Goal: Transaction & Acquisition: Purchase product/service

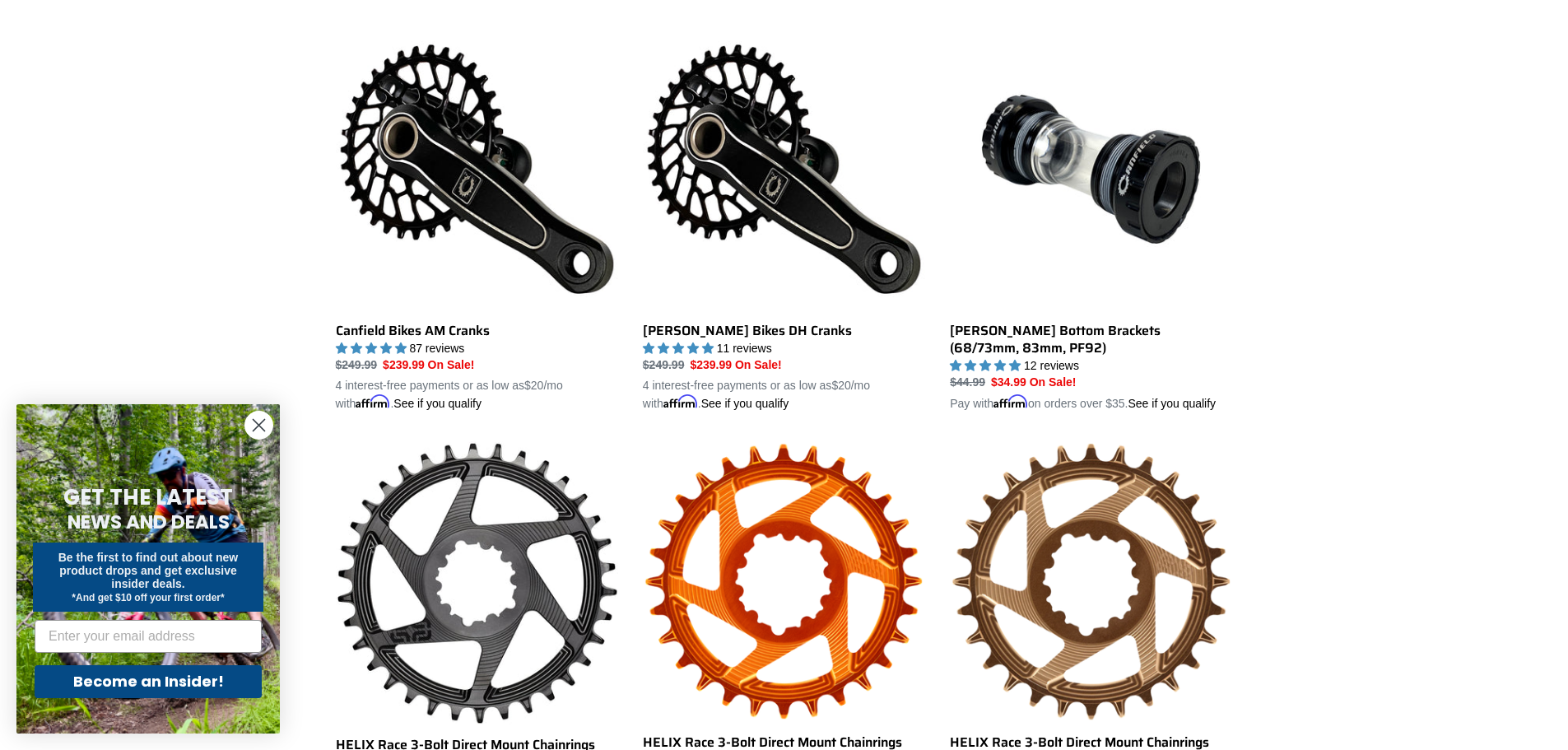
scroll to position [494, 0]
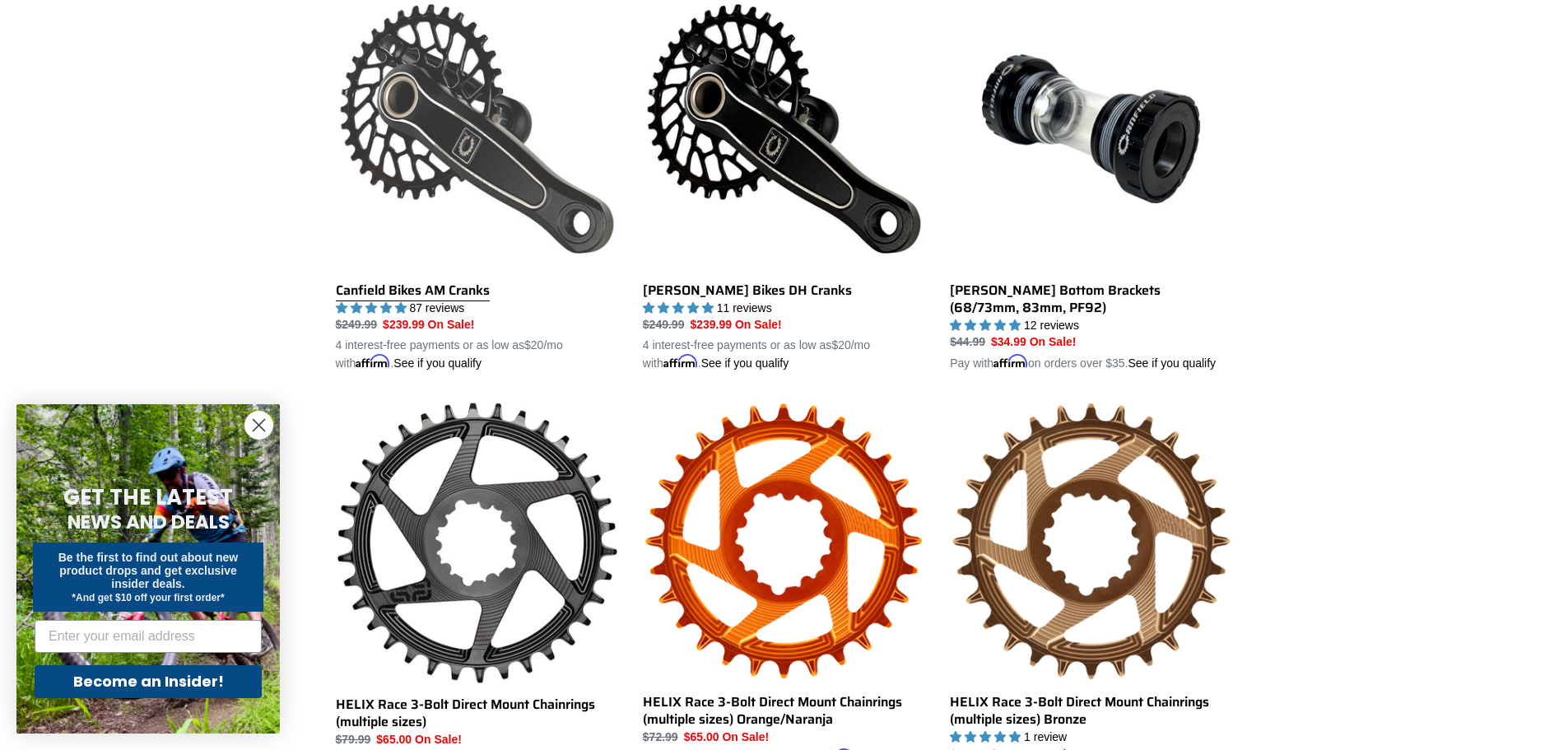
click at [544, 217] on link "Canfield Bikes AM Cranks" at bounding box center [477, 180] width 282 height 385
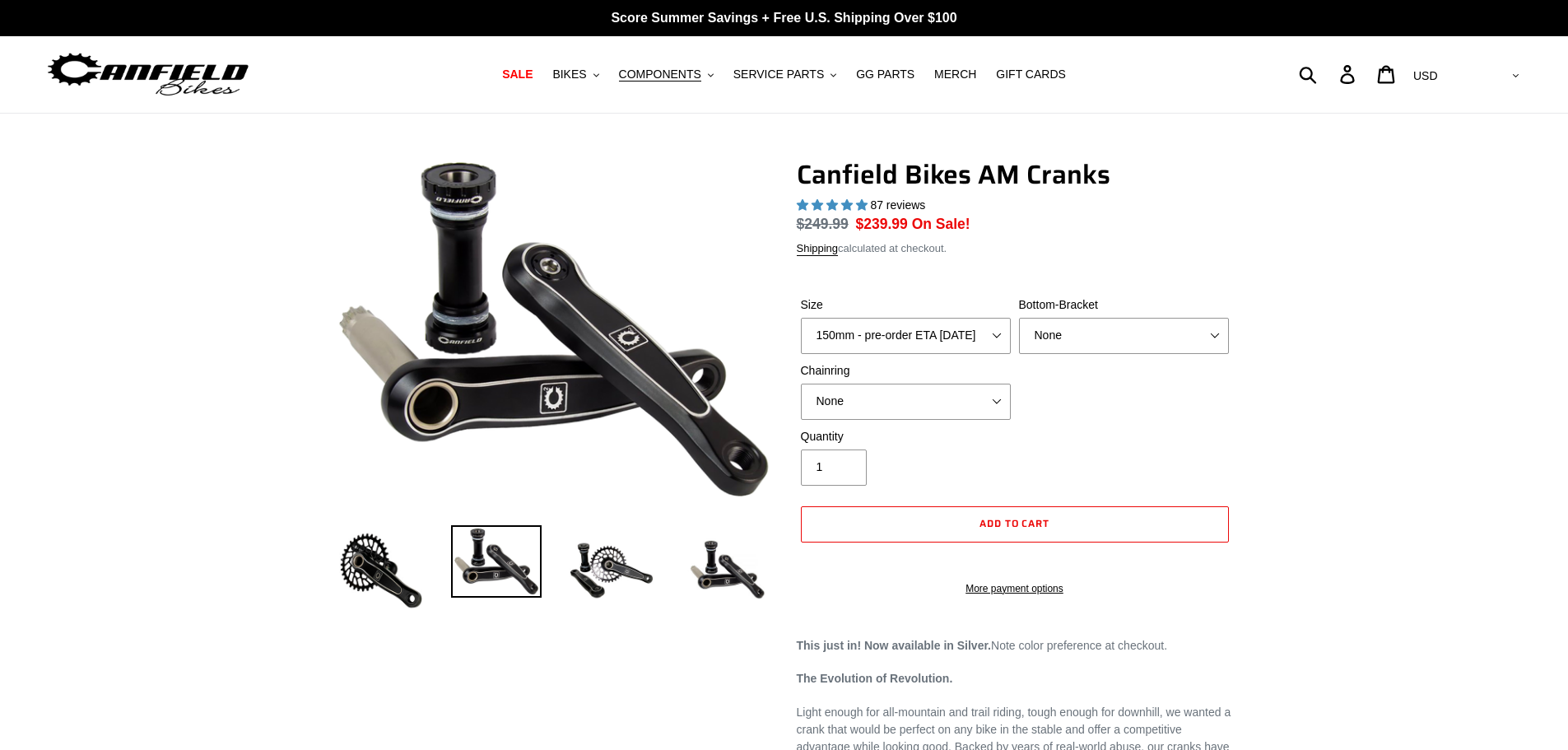
select select "highest-rating"
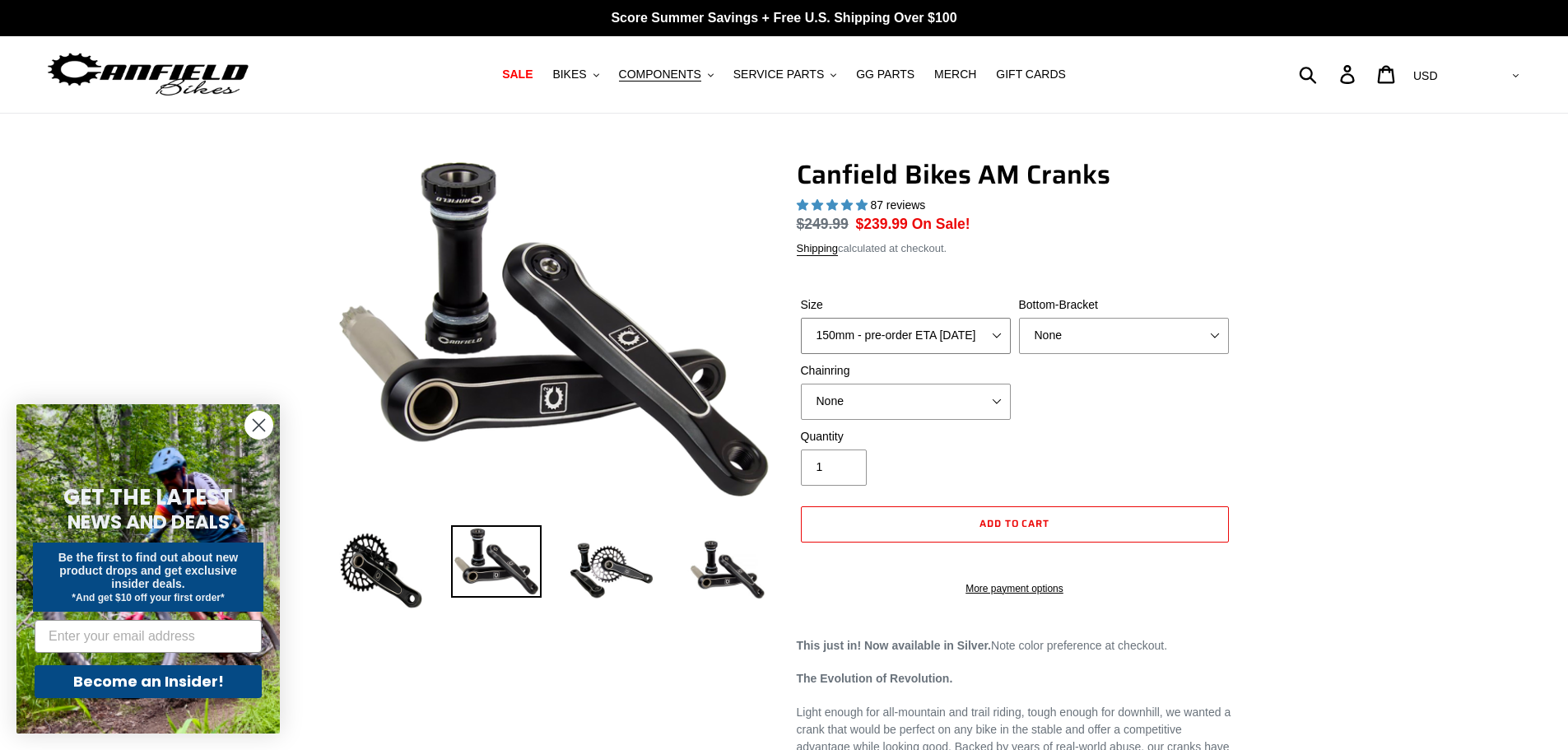
click at [905, 333] on select "150mm - pre-order ETA [DATE] 155mm - pre-order ETA [DATE] 160mm - pre-order ETA…" at bounding box center [906, 335] width 210 height 36
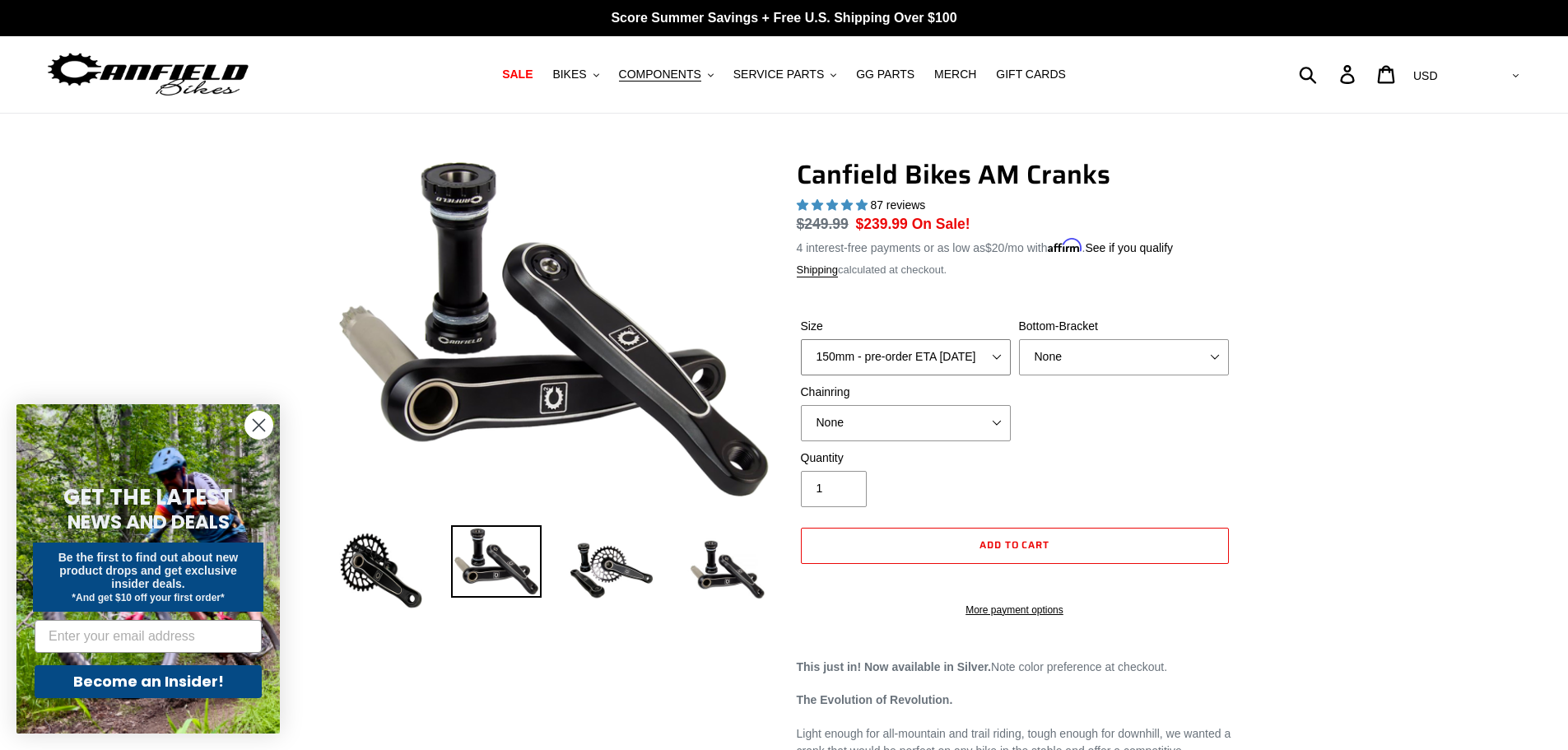
select select "160mm - pre-order ETA [DATE]"
click at [801, 339] on select "150mm - pre-order ETA [DATE] 155mm - pre-order ETA [DATE] 160mm - pre-order ETA…" at bounding box center [906, 357] width 210 height 36
click at [1058, 351] on select "None BSA Threaded 68/73mm Press Fit PF92" at bounding box center [1124, 357] width 210 height 36
select select "BSA Threaded 68/73mm"
click at [1019, 339] on select "None BSA Threaded 68/73mm Press Fit PF92" at bounding box center [1124, 357] width 210 height 36
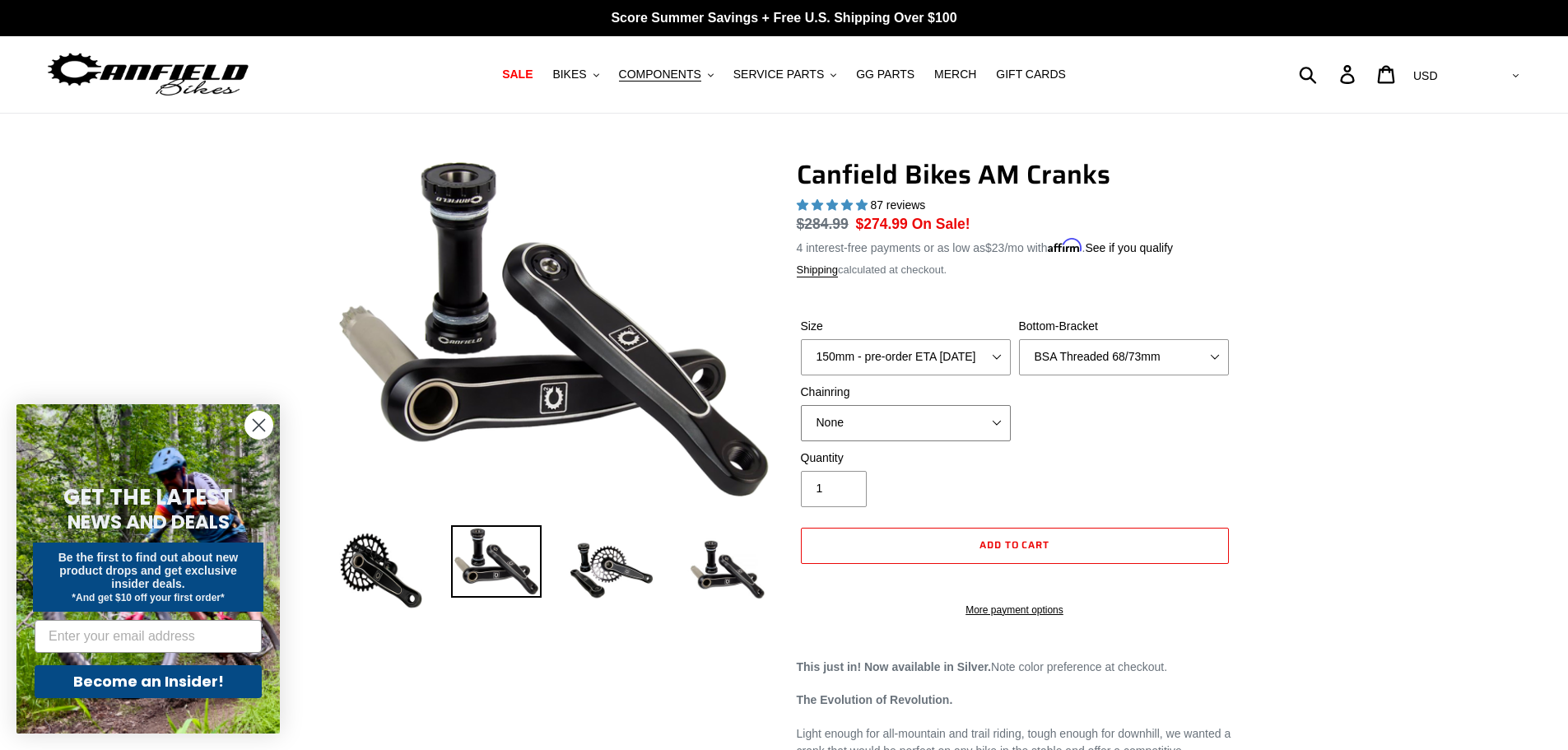
click at [948, 419] on select "None 30t Round (Boost 148) 30t Oval (Boost 148) 32t Round (Boost 148) 32t Oval …" at bounding box center [906, 423] width 210 height 36
select select "32t Oval (Boost 148)"
click at [801, 405] on select "None 30t Round (Boost 148) 30t Oval (Boost 148) 32t Round (Boost 148) 32t Oval …" at bounding box center [906, 423] width 210 height 36
click at [1106, 457] on div "Quantity 1" at bounding box center [1015, 483] width 436 height 66
click at [626, 579] on img at bounding box center [612, 571] width 91 height 91
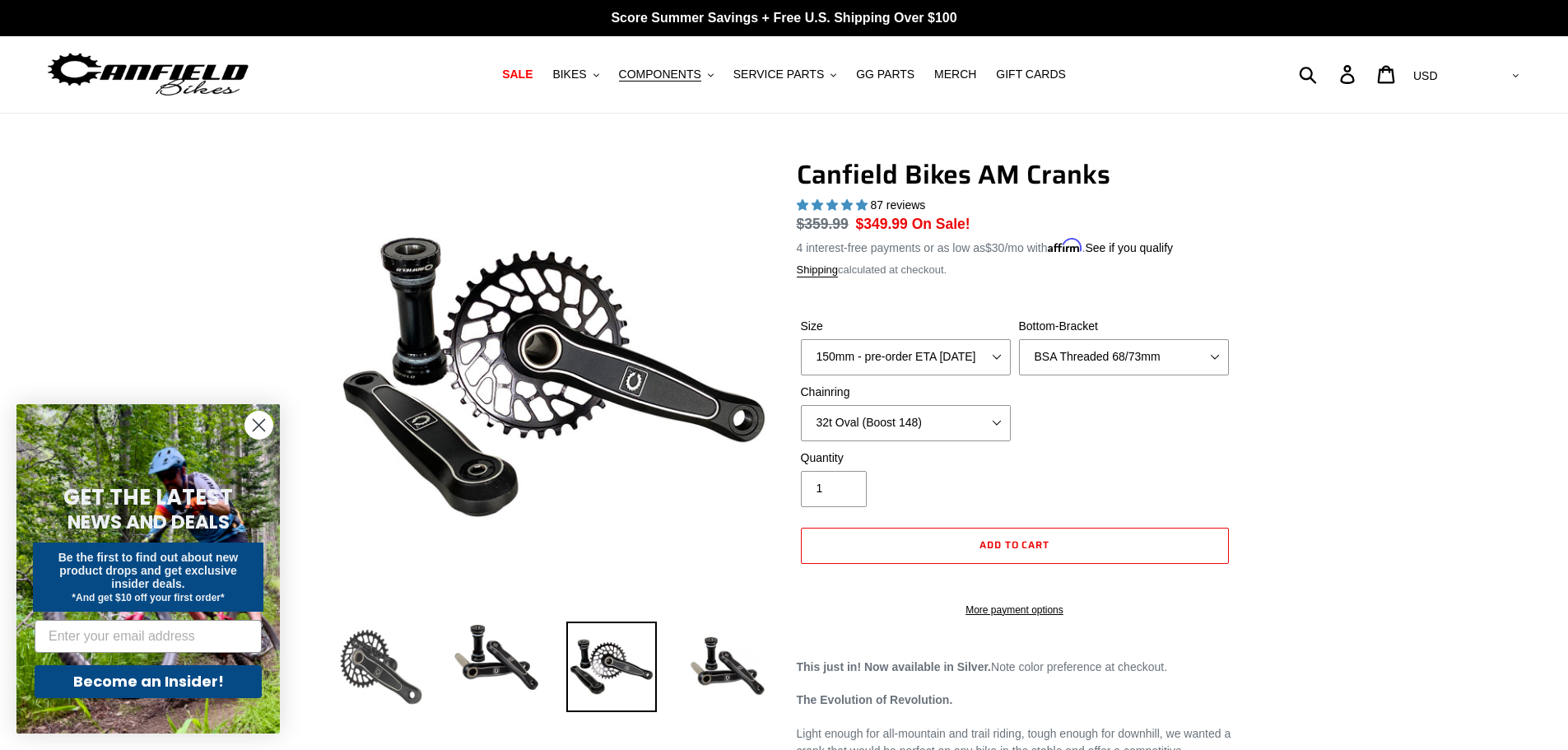
click at [401, 676] on img at bounding box center [382, 667] width 91 height 91
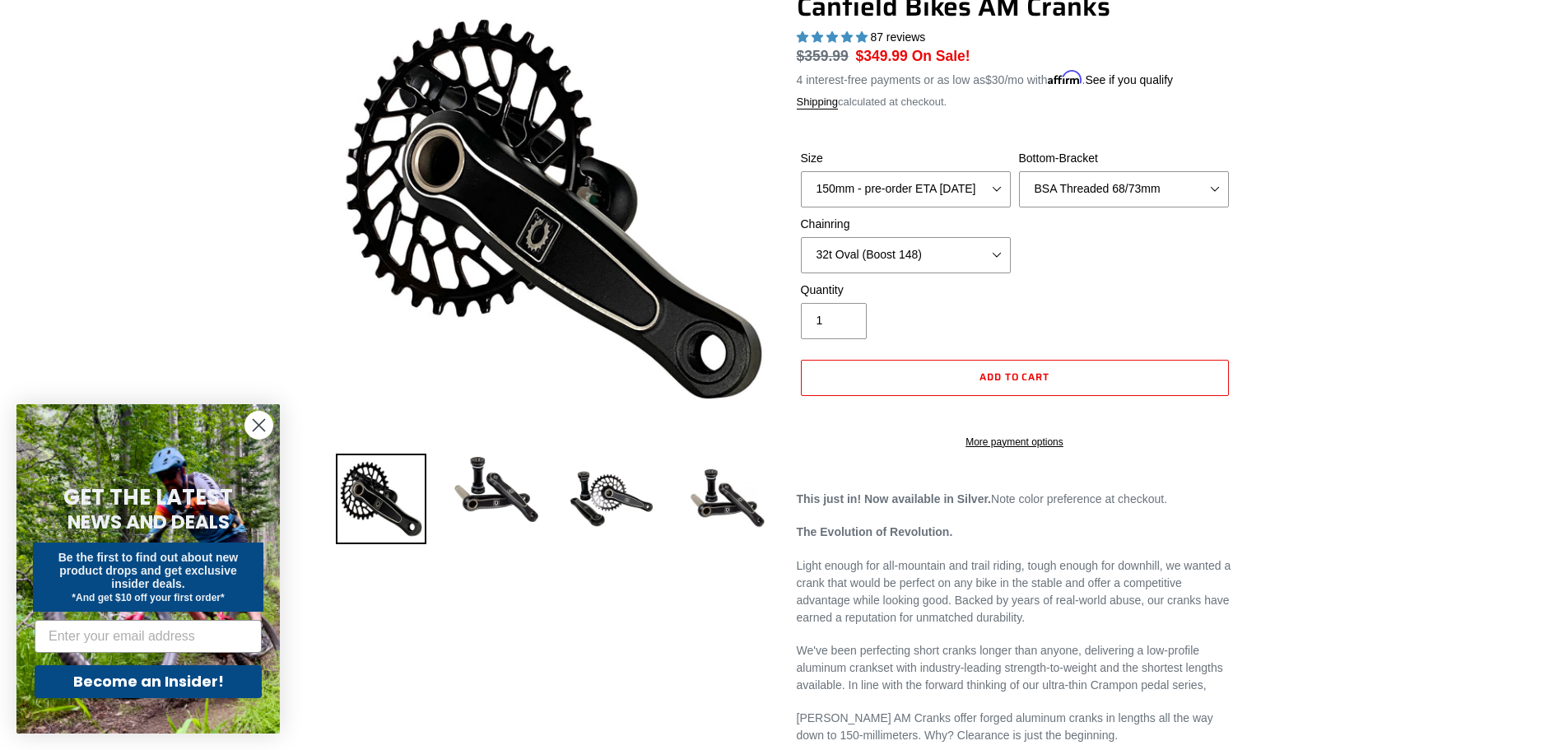
scroll to position [164, 0]
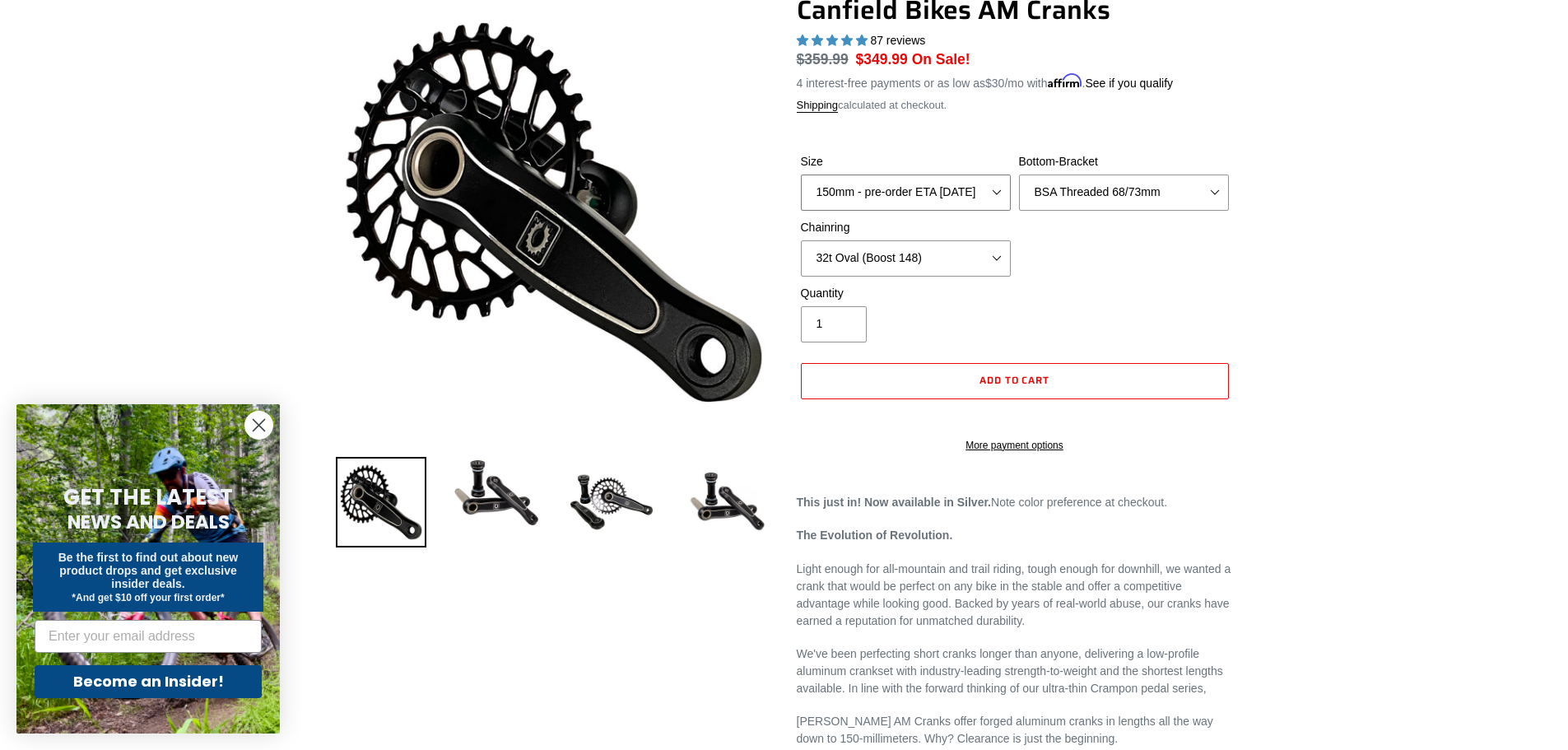
click at [960, 185] on select "150mm - pre-order ETA [DATE] 155mm - pre-order ETA [DATE] 160mm - pre-order ETA…" at bounding box center [906, 193] width 210 height 36
click at [912, 542] on strong "The Evolution of Revolution." at bounding box center [876, 536] width 157 height 13
click at [696, 510] on img at bounding box center [727, 503] width 91 height 91
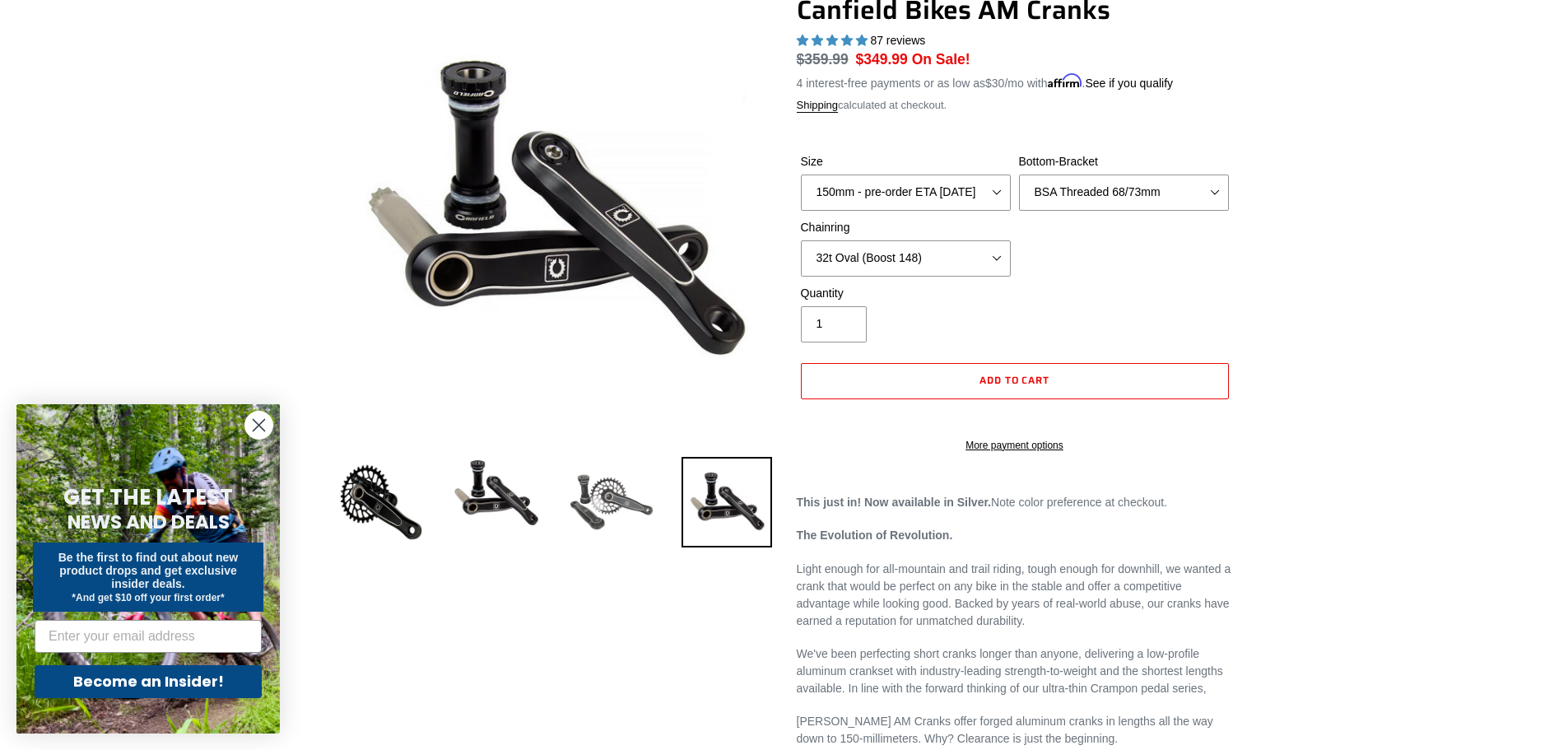
click at [605, 522] on img at bounding box center [612, 503] width 91 height 91
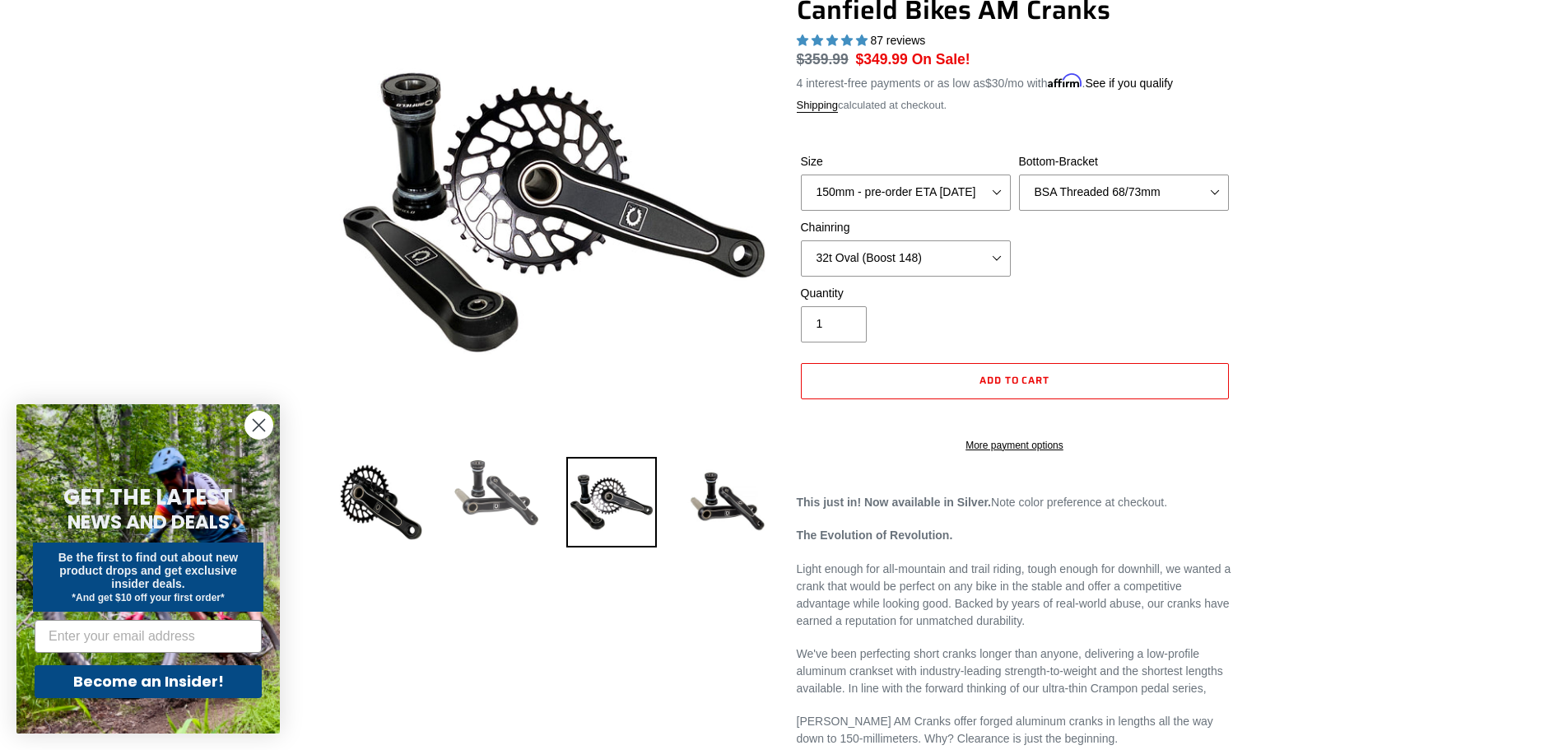
click at [503, 482] on img at bounding box center [497, 493] width 91 height 73
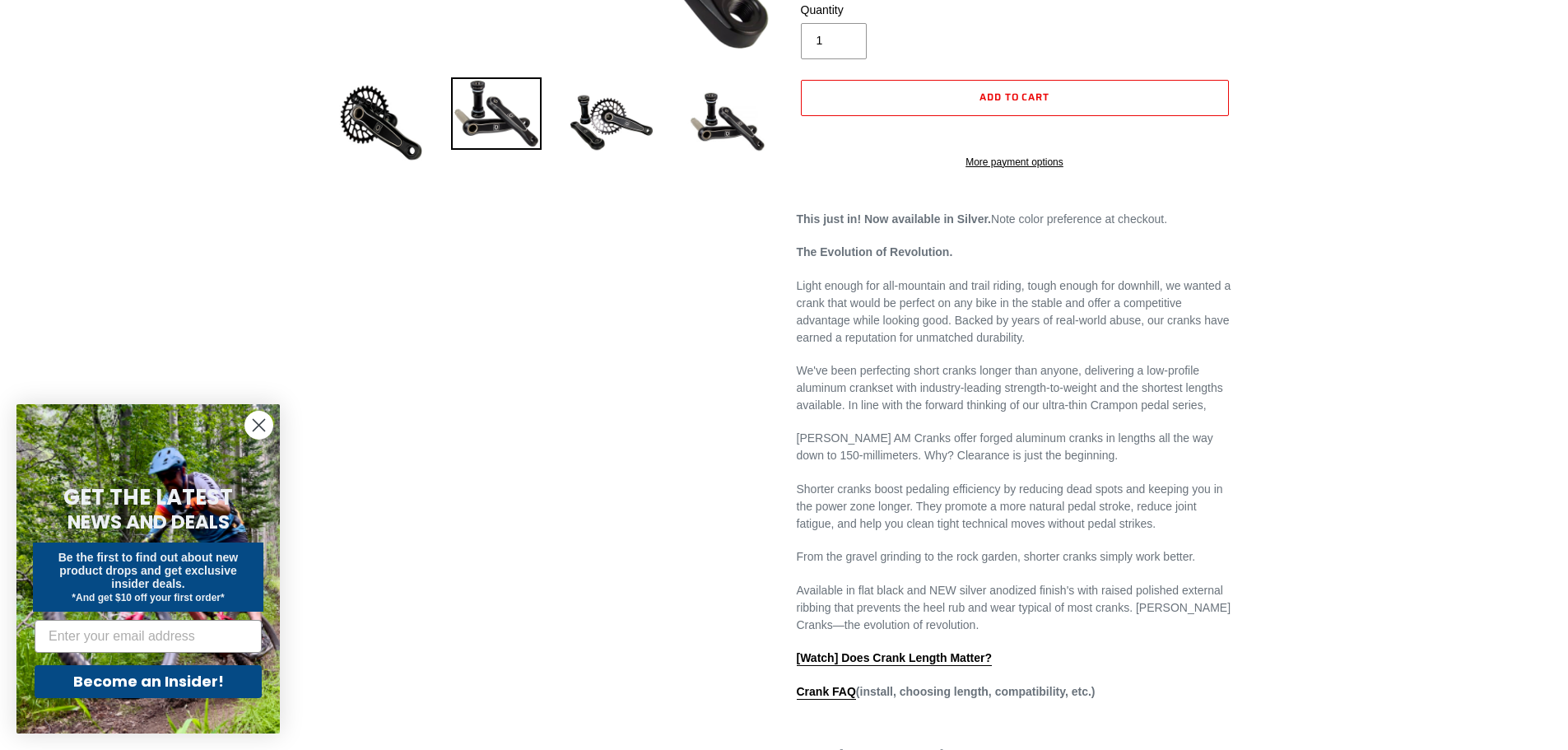
scroll to position [494, 0]
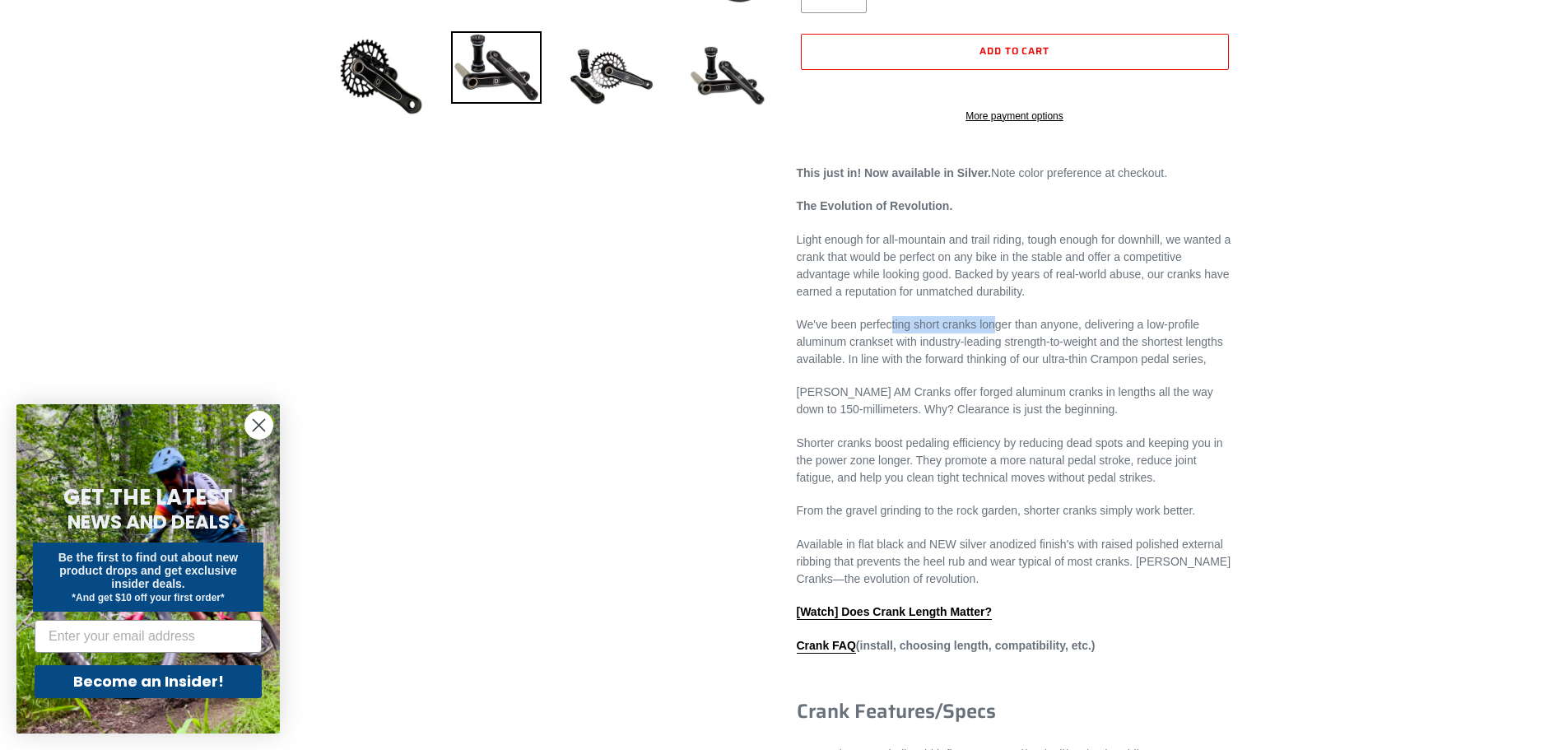
drag, startPoint x: 978, startPoint y: 340, endPoint x: 992, endPoint y: 349, distance: 16.6
click at [992, 349] on p "We've been perfecting short cranks longer than anyone, delivering a low-profile…" at bounding box center [1015, 342] width 436 height 52
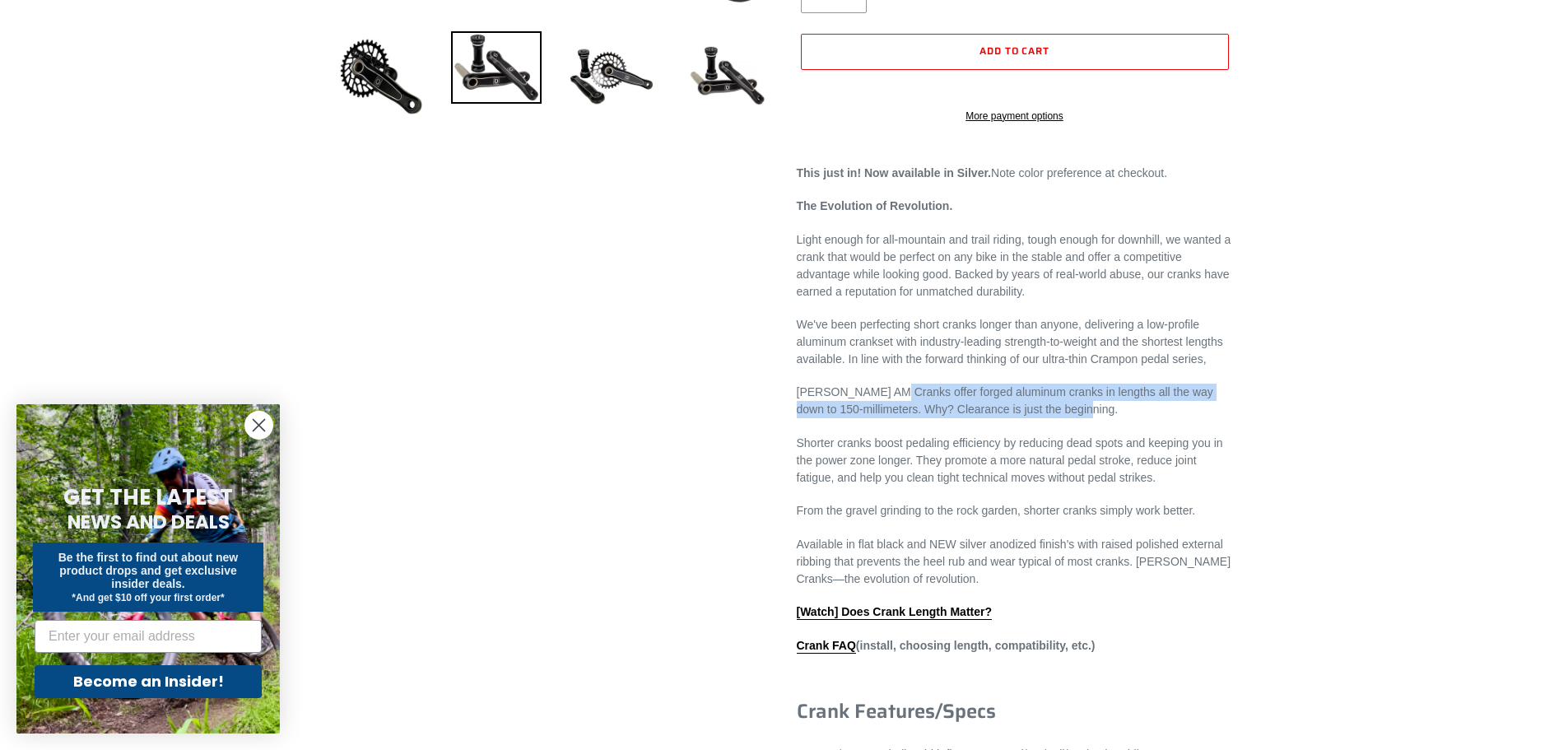
drag, startPoint x: 883, startPoint y: 413, endPoint x: 1073, endPoint y: 426, distance: 190.4
click at [1073, 418] on p "[PERSON_NAME] AM Cranks offer forged aluminum cranks in lengths all the way dow…" at bounding box center [1015, 401] width 436 height 35
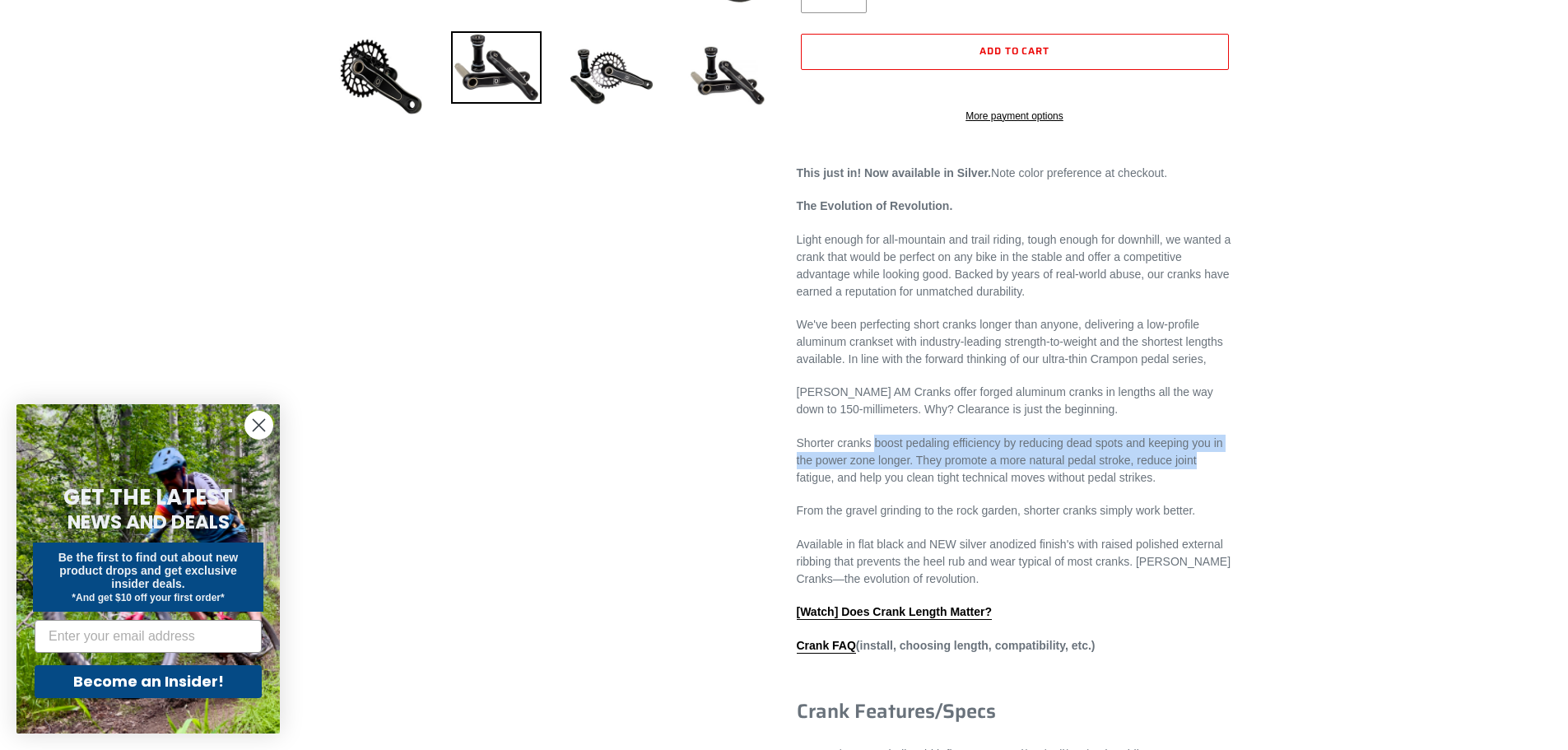
drag, startPoint x: 876, startPoint y: 459, endPoint x: 1208, endPoint y: 483, distance: 332.9
click at [1208, 483] on p "Shorter cranks boost pedaling efficiency by reducing dead spots and keeping you…" at bounding box center [1015, 460] width 436 height 52
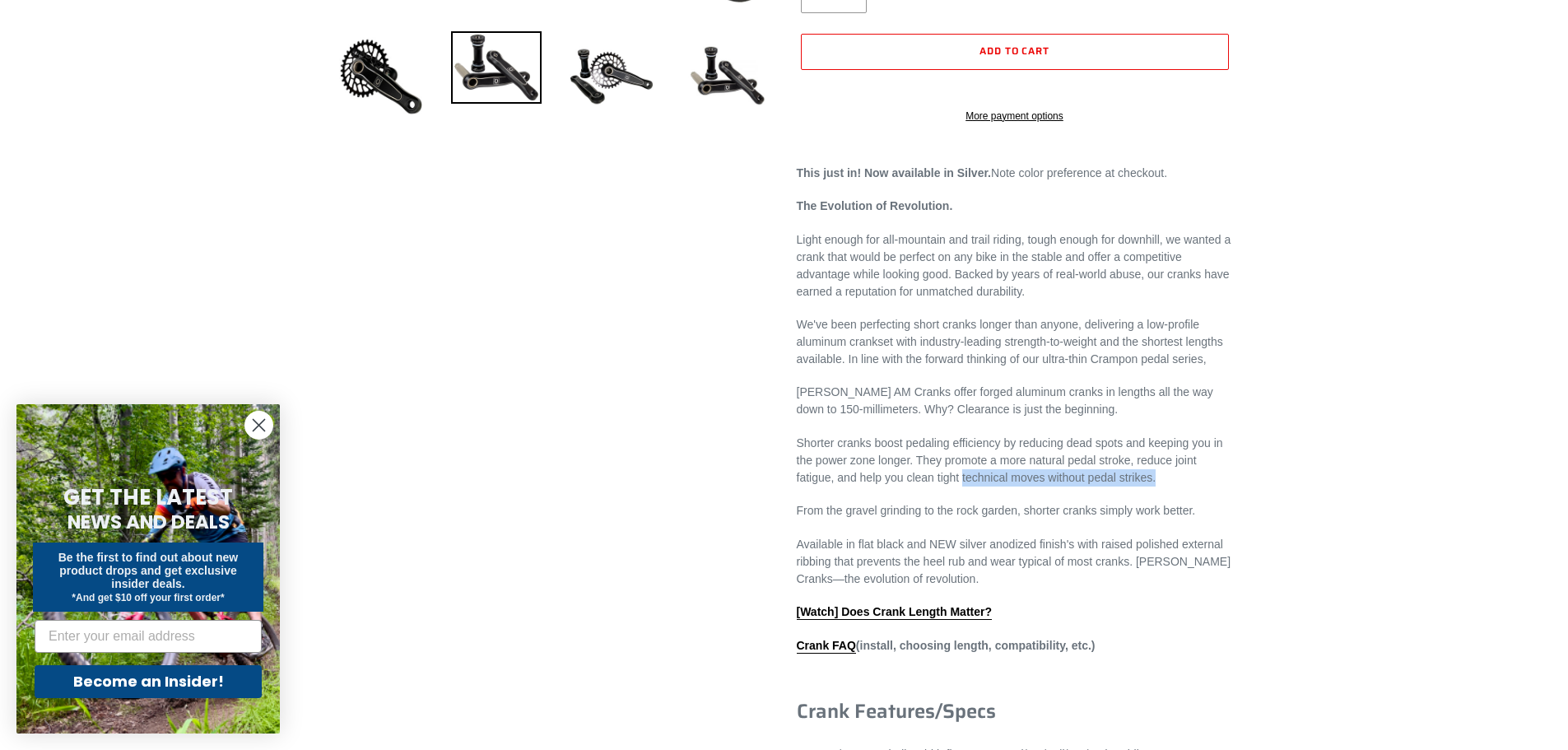
drag, startPoint x: 964, startPoint y: 493, endPoint x: 1170, endPoint y: 490, distance: 206.0
click at [1170, 486] on p "Shorter cranks boost pedaling efficiency by reducing dead spots and keeping you…" at bounding box center [1015, 460] width 436 height 52
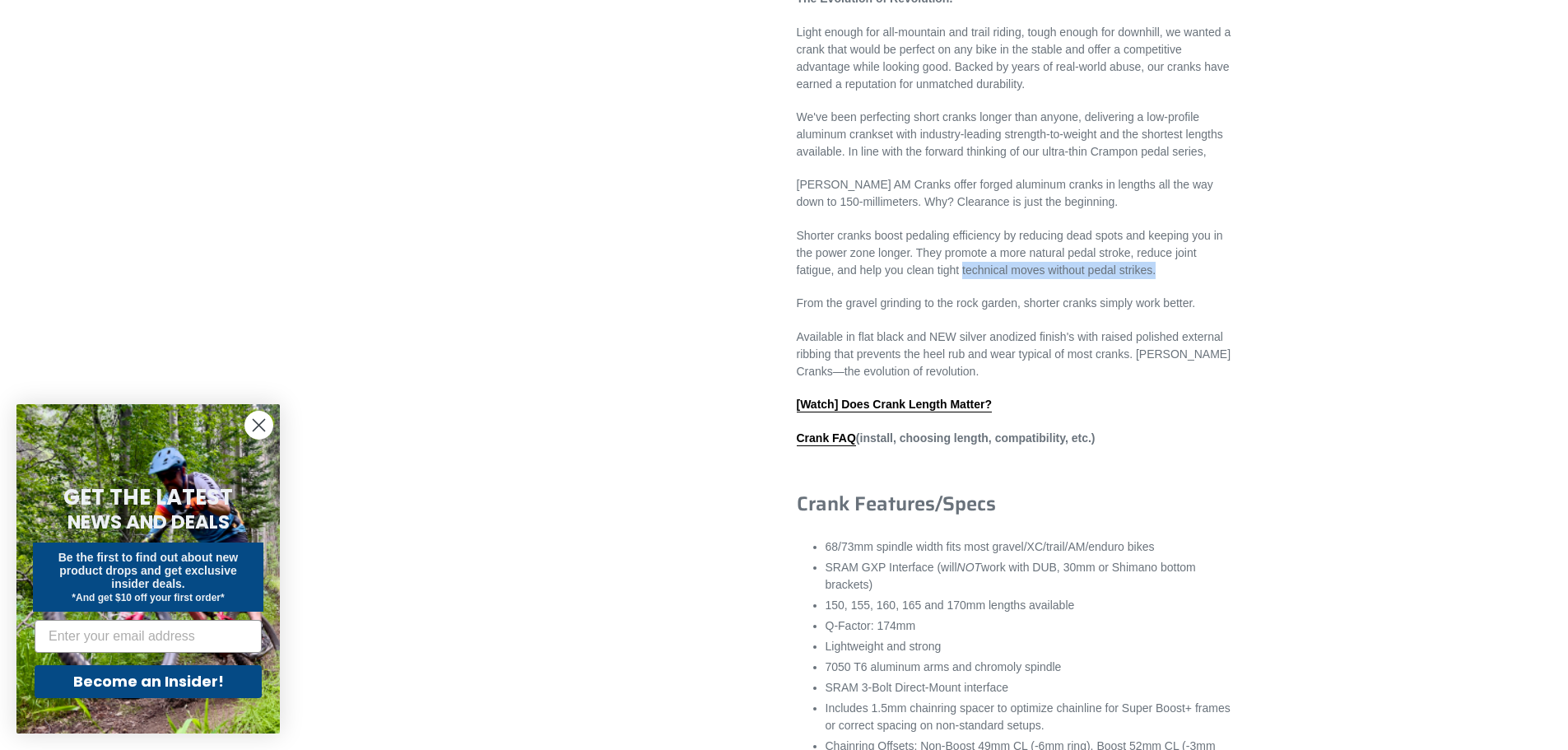
scroll to position [741, 0]
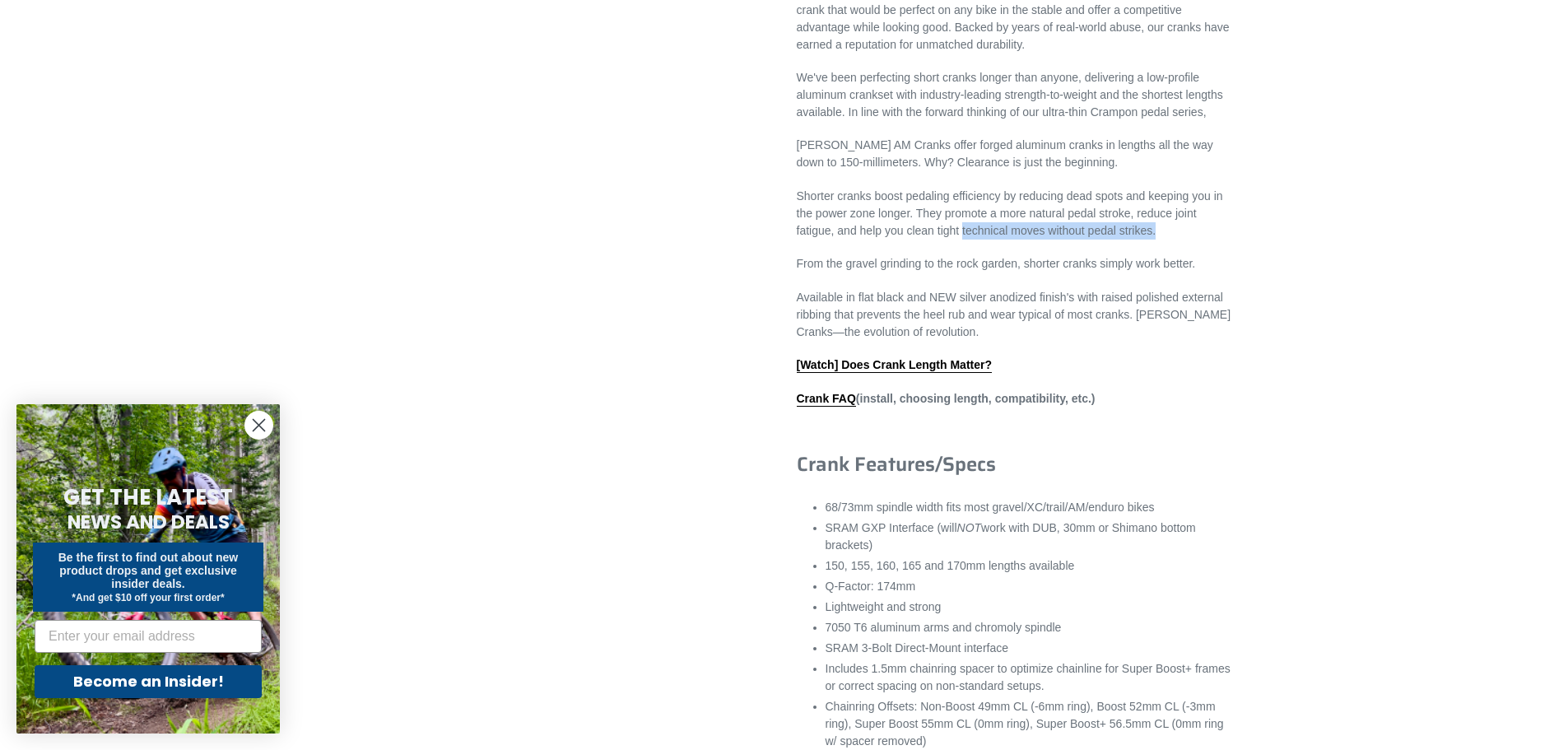
drag, startPoint x: 862, startPoint y: 543, endPoint x: 1053, endPoint y: 562, distance: 191.9
click at [1053, 554] on li "SRAM GXP Interface (will NOT work with DUB, 30mm or Shimano bottom brackets)" at bounding box center [1029, 537] width 407 height 35
drag, startPoint x: 895, startPoint y: 528, endPoint x: 1169, endPoint y: 554, distance: 275.2
click at [1169, 554] on ul "68/73mm spindle width fits most gravel/XC/trail/AM/enduro bikes SRAM GXP Interf…" at bounding box center [1029, 671] width 407 height 344
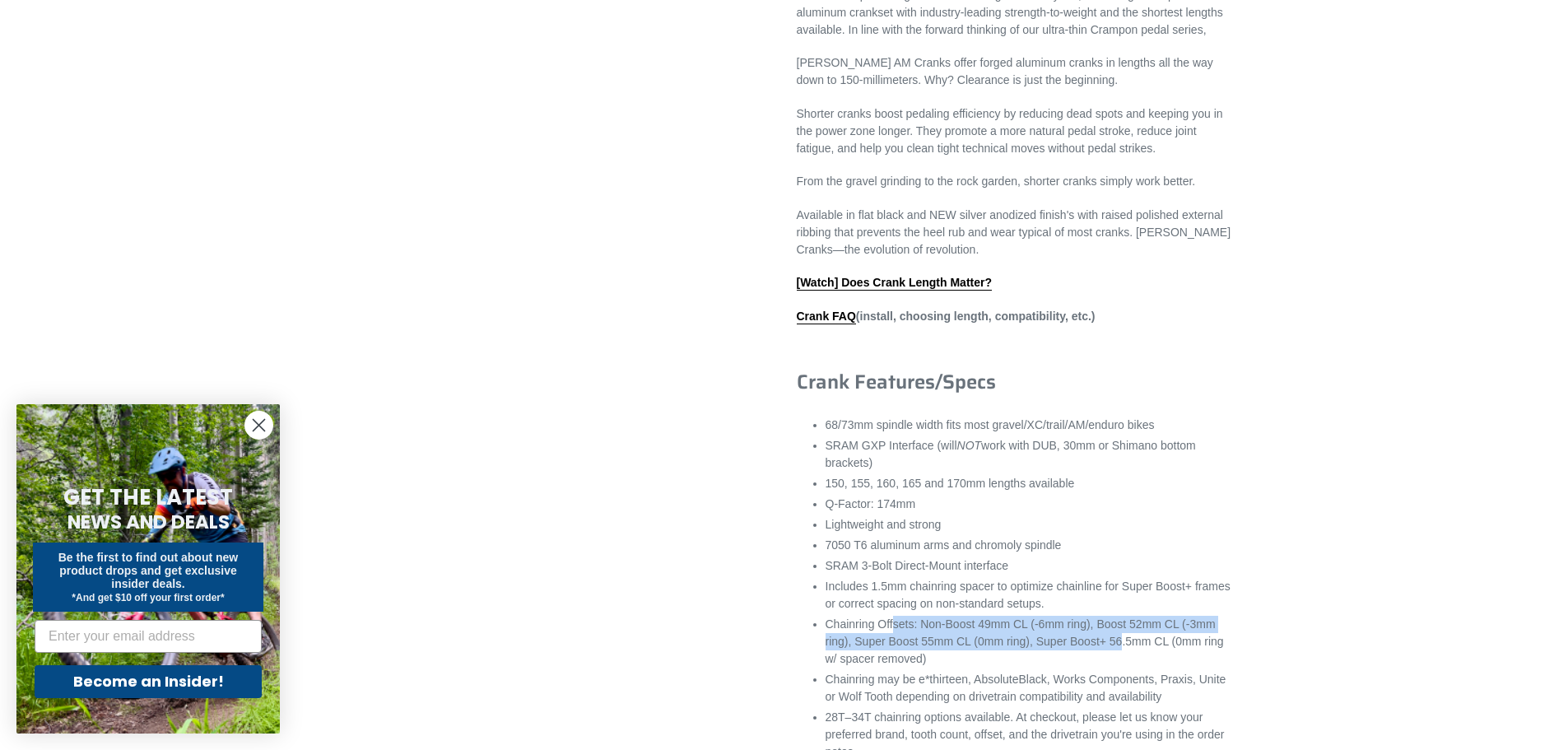
drag, startPoint x: 929, startPoint y: 639, endPoint x: 1116, endPoint y: 651, distance: 187.4
click at [1116, 651] on li "Chainring Offsets: Non-Boost 49mm CL (-6mm ring), Boost 52mm CL (-3mm ring), Su…" at bounding box center [1029, 641] width 407 height 52
click at [1139, 645] on li "Chainring Offsets: Non-Boost 49mm CL (-6mm ring), Boost 52mm CL (-3mm ring), Su…" at bounding box center [1029, 641] width 407 height 52
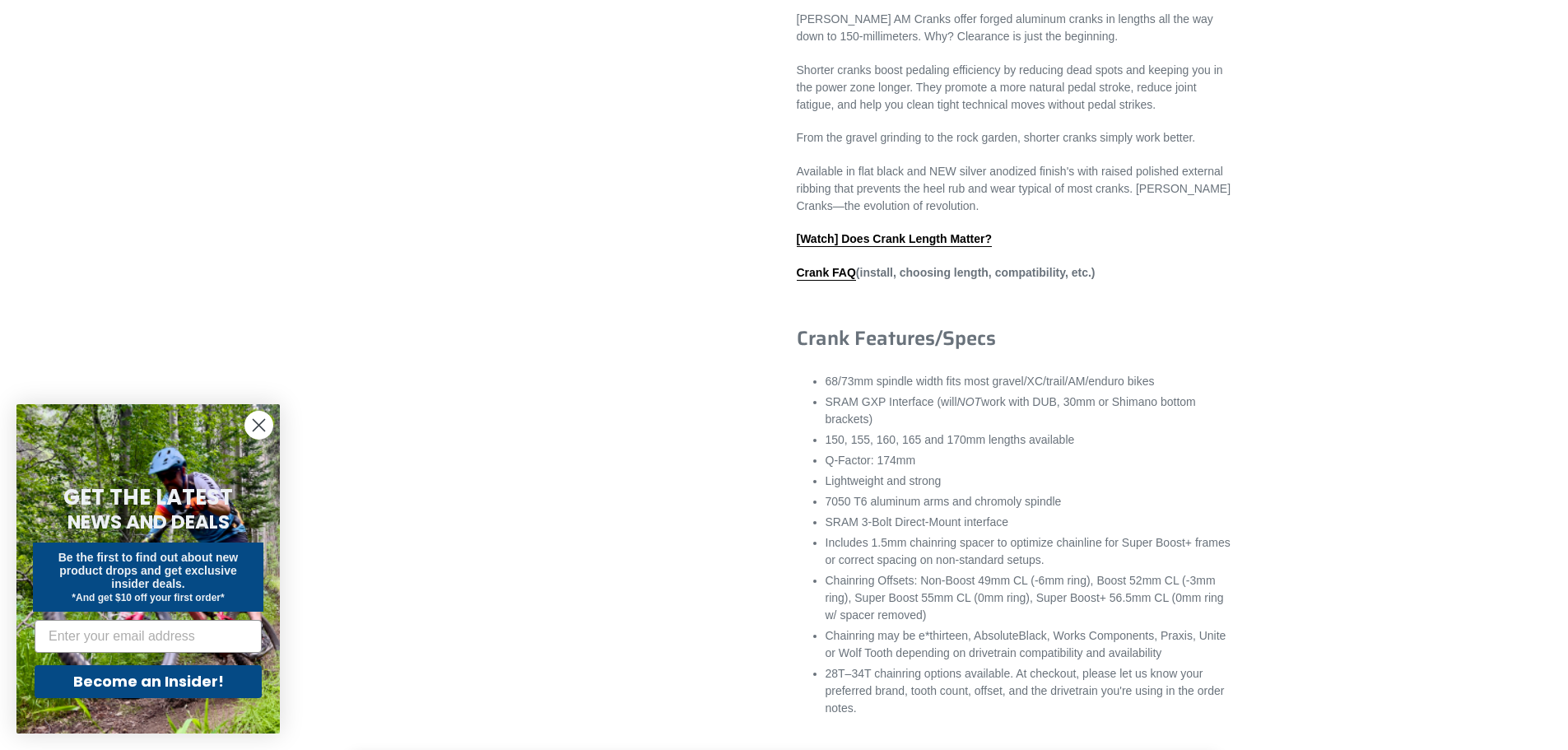
scroll to position [906, 0]
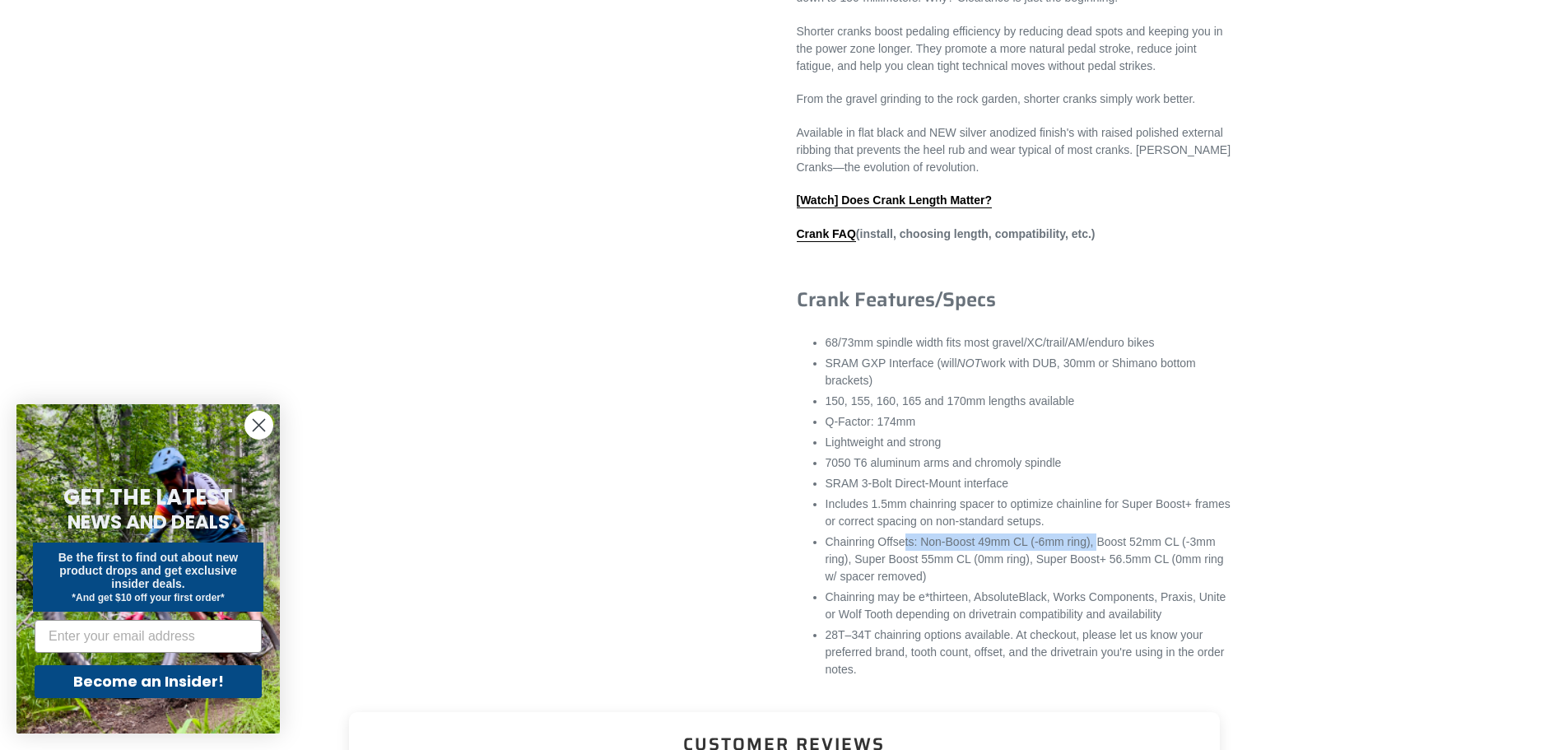
drag, startPoint x: 904, startPoint y: 559, endPoint x: 1097, endPoint y: 565, distance: 193.1
click at [1097, 565] on li "Chainring Offsets: Non-Boost 49mm CL (-6mm ring), Boost 52mm CL (-3mm ring), Su…" at bounding box center [1029, 559] width 407 height 52
click at [1164, 561] on li "Chainring Offsets: Non-Boost 49mm CL (-6mm ring), Boost 52mm CL (-3mm ring), Su…" at bounding box center [1029, 559] width 407 height 52
drag, startPoint x: 1154, startPoint y: 554, endPoint x: 1146, endPoint y: 564, distance: 12.8
click at [1146, 564] on li "Chainring Offsets: Non-Boost 49mm CL (-6mm ring), Boost 52mm CL (-3mm ring), Su…" at bounding box center [1029, 559] width 407 height 52
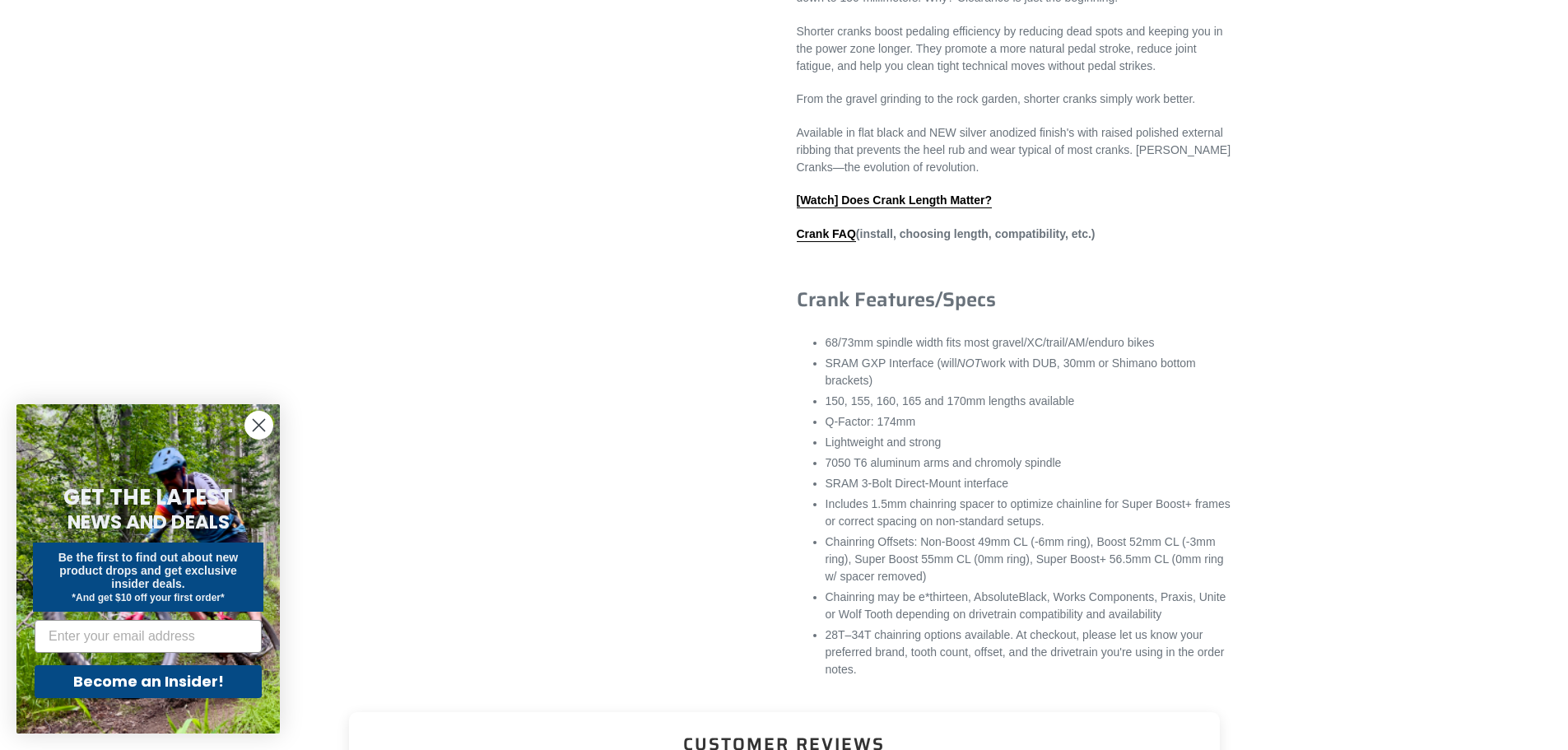
click at [916, 580] on li "Chainring Offsets: Non-Boost 49mm CL (-6mm ring), Boost 52mm CL (-3mm ring), Su…" at bounding box center [1029, 559] width 407 height 52
drag, startPoint x: 854, startPoint y: 577, endPoint x: 924, endPoint y: 576, distance: 70.0
click at [924, 576] on li "Chainring Offsets: Non-Boost 49mm CL (-6mm ring), Boost 52mm CL (-3mm ring), Su…" at bounding box center [1029, 559] width 407 height 52
drag, startPoint x: 993, startPoint y: 564, endPoint x: 1060, endPoint y: 561, distance: 67.1
click at [1060, 561] on li "Chainring Offsets: Non-Boost 49mm CL (-6mm ring), Boost 52mm CL (-3mm ring), Su…" at bounding box center [1029, 559] width 407 height 52
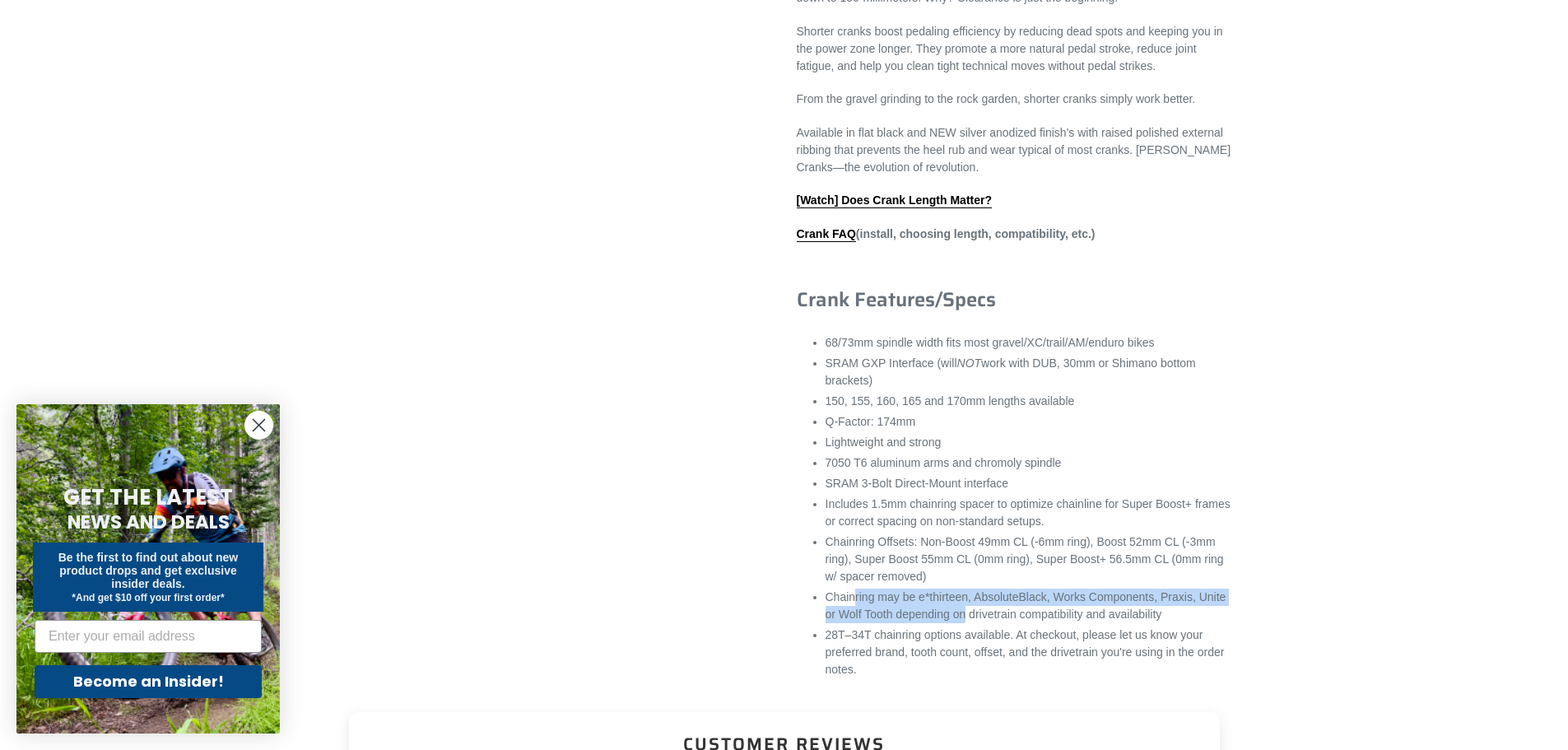
drag, startPoint x: 905, startPoint y: 613, endPoint x: 967, endPoint y: 639, distance: 67.2
click at [967, 623] on li "Chainring may be e*thirteen, AbsoluteBlack, Works Components, Praxis, Unite or …" at bounding box center [1029, 605] width 407 height 35
click at [1074, 623] on li "Chainring may be e*thirteen, AbsoluteBlack, Works Components, Praxis, Unite or …" at bounding box center [1029, 605] width 407 height 35
drag, startPoint x: 1050, startPoint y: 613, endPoint x: 1150, endPoint y: 614, distance: 100.0
click at [1150, 614] on li "Chainring may be e*thirteen, AbsoluteBlack, Works Components, Praxis, Unite or …" at bounding box center [1029, 605] width 407 height 35
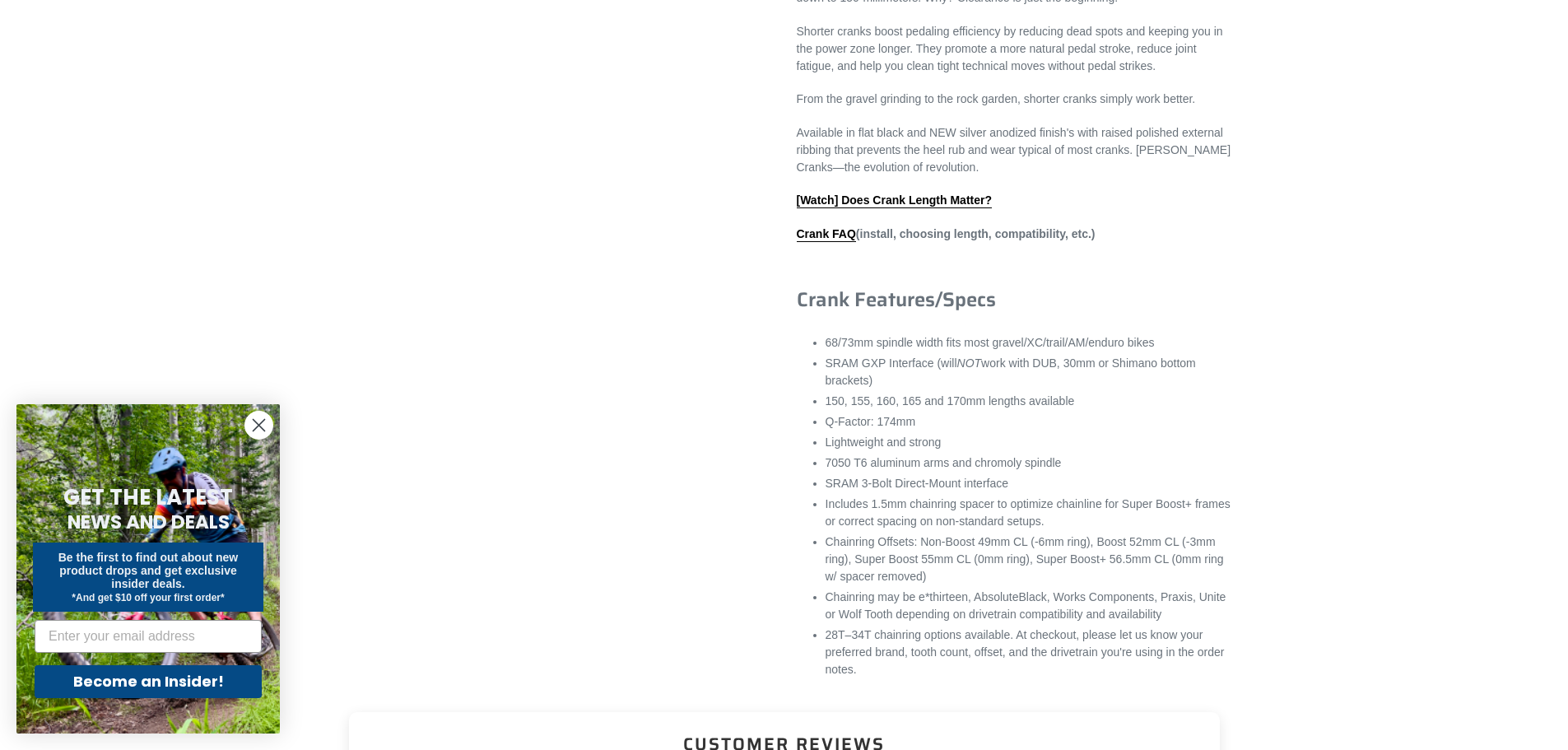
click at [1010, 614] on li "Chainring may be e*thirteen, AbsoluteBlack, Works Components, Praxis, Unite or …" at bounding box center [1029, 605] width 407 height 35
drag, startPoint x: 977, startPoint y: 615, endPoint x: 1045, endPoint y: 611, distance: 68.1
click at [1045, 611] on li "Chainring may be e*thirteen, AbsoluteBlack, Works Components, Praxis, Unite or …" at bounding box center [1029, 605] width 407 height 35
